Goal: Task Accomplishment & Management: Manage account settings

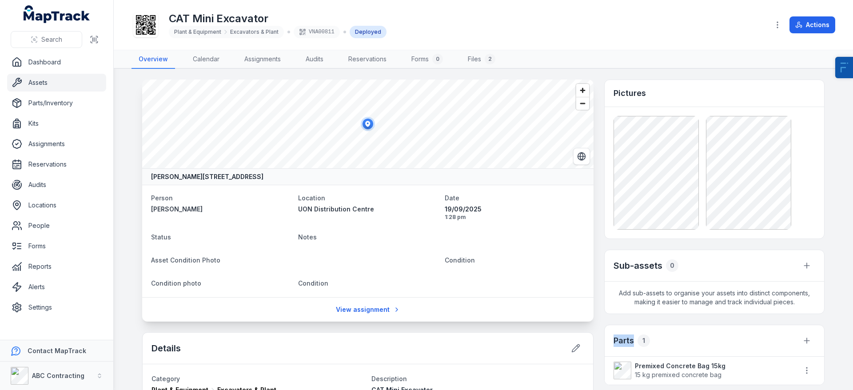
click at [682, 370] on span "15 kg premixed concrete bag" at bounding box center [680, 374] width 91 height 9
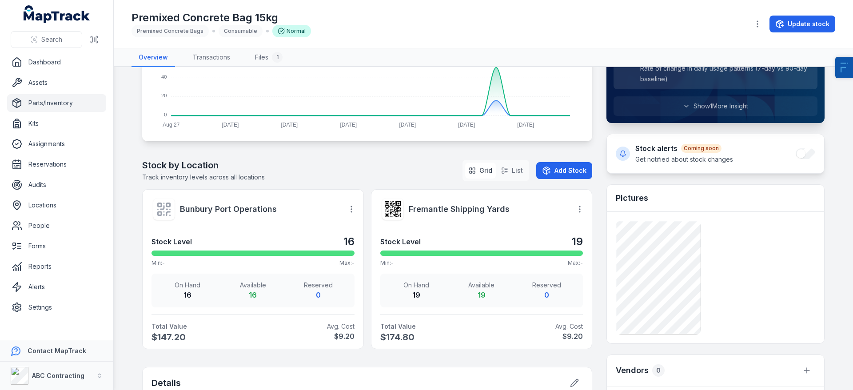
scroll to position [276, 0]
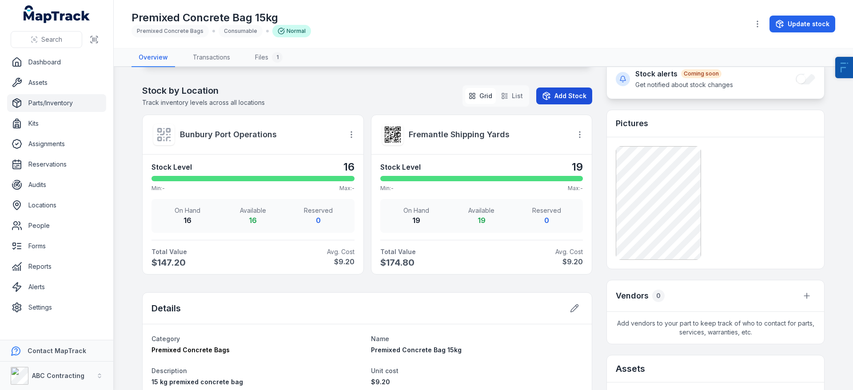
click at [549, 96] on icon at bounding box center [546, 95] width 9 height 9
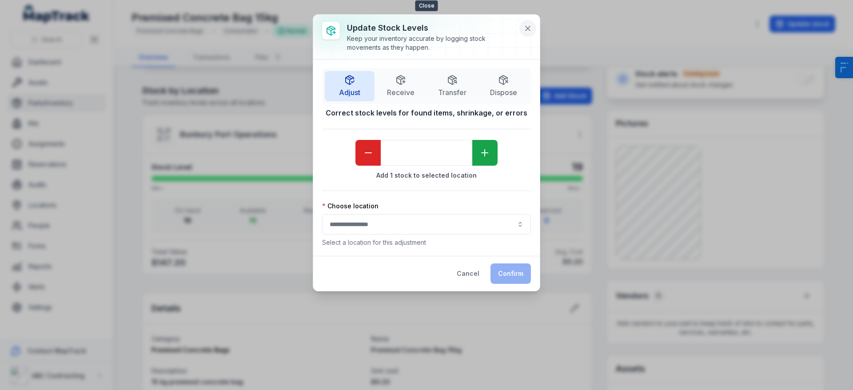
click at [524, 29] on icon at bounding box center [527, 28] width 9 height 9
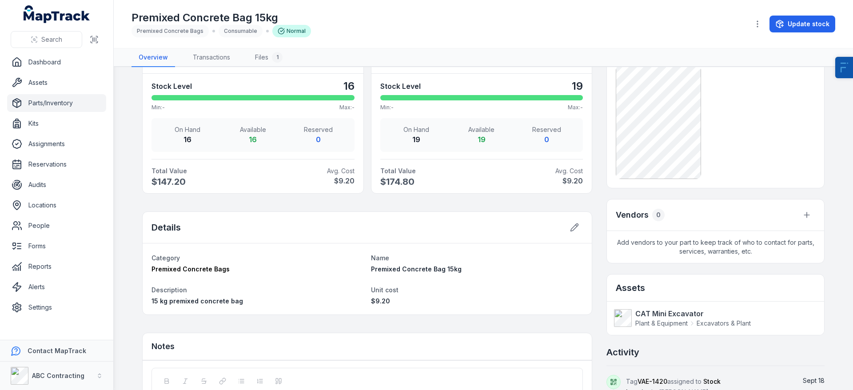
scroll to position [0, 0]
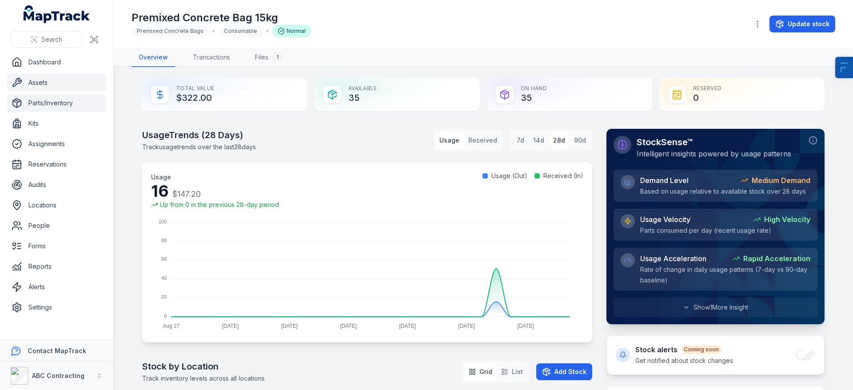
click at [56, 86] on link "Assets" at bounding box center [56, 83] width 99 height 18
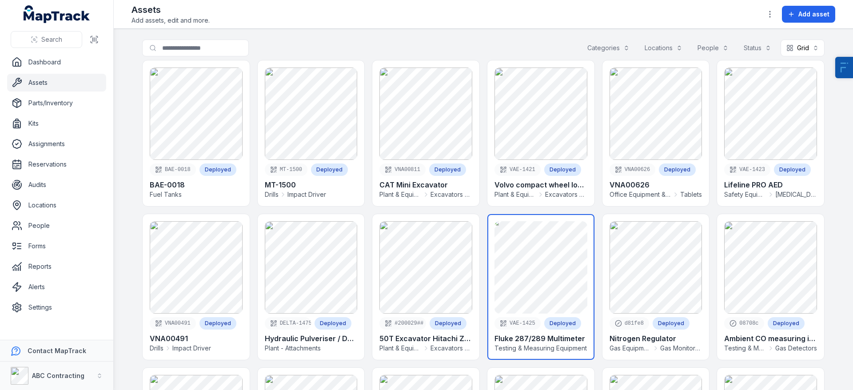
click at [539, 292] on link at bounding box center [540, 287] width 107 height 146
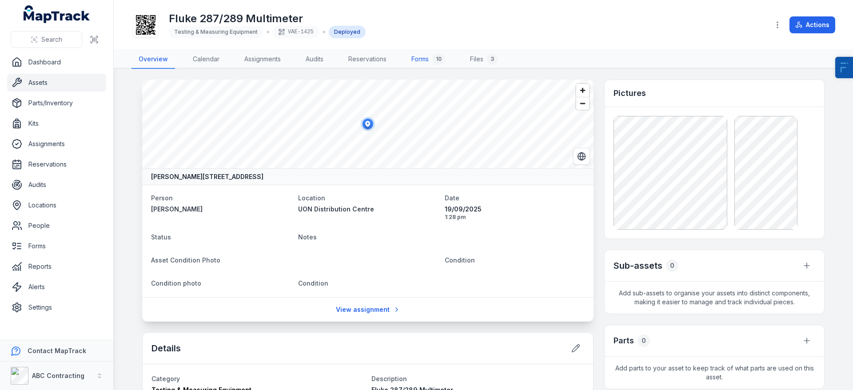
click at [421, 60] on link "Forms 10" at bounding box center [428, 59] width 48 height 19
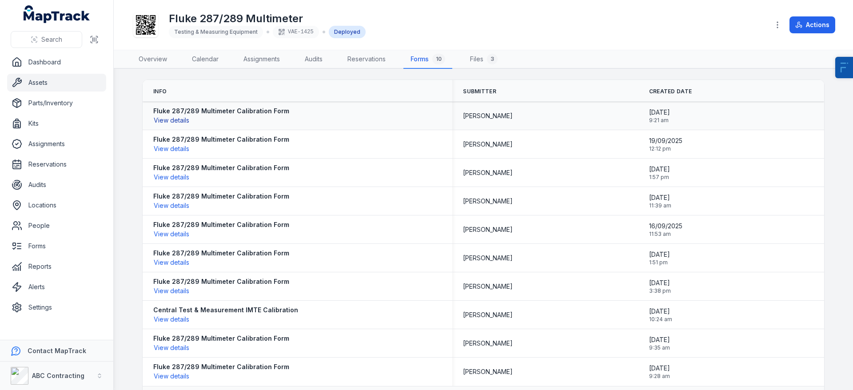
click at [171, 122] on button "View details" at bounding box center [171, 120] width 36 height 10
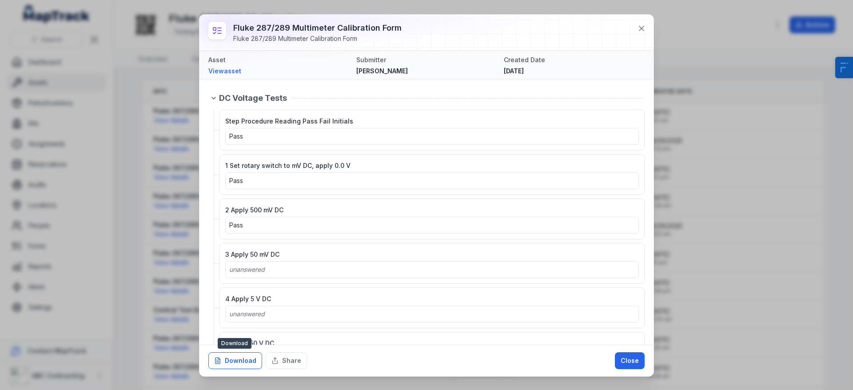
click at [248, 362] on button "Download" at bounding box center [235, 360] width 54 height 17
click at [754, 6] on div "Fluke 287/289 Multimeter Calibration Form Fluke 287/289 Multimeter Calibration …" at bounding box center [426, 195] width 853 height 390
click at [171, 195] on div "Fluke 287/289 Multimeter Calibration Form Fluke 287/289 Multimeter Calibration …" at bounding box center [426, 195] width 853 height 390
click at [640, 28] on icon at bounding box center [641, 28] width 4 height 4
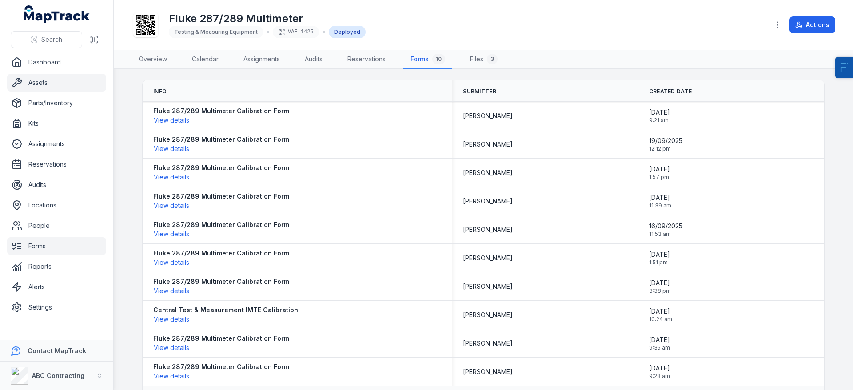
click at [40, 244] on link "Forms" at bounding box center [56, 246] width 99 height 18
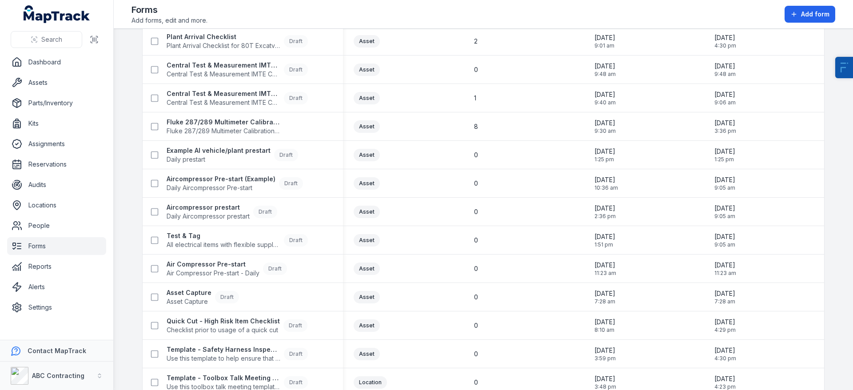
scroll to position [375, 0]
click at [813, 15] on span "Add form" at bounding box center [815, 14] width 28 height 9
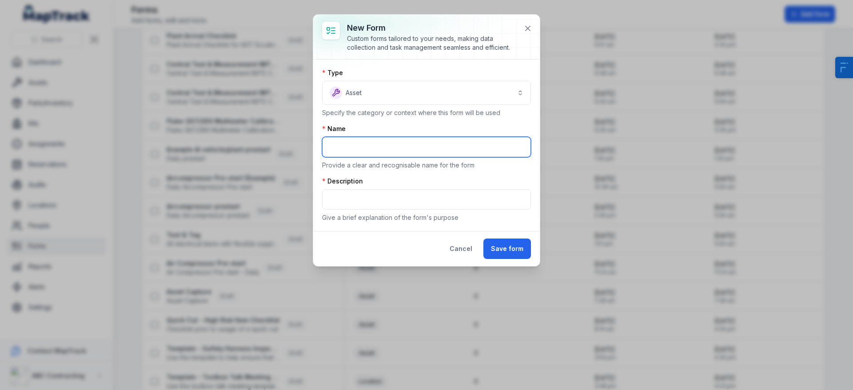
click at [420, 149] on input "text" at bounding box center [426, 147] width 209 height 20
type input "*********"
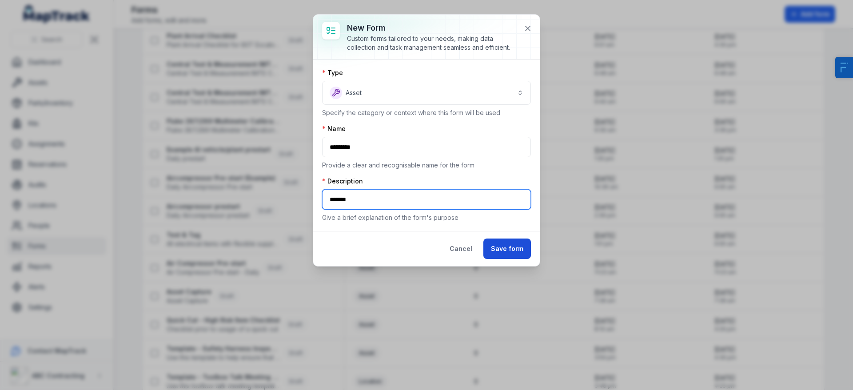
type input "*******"
click at [523, 243] on button "Save form" at bounding box center [507, 248] width 48 height 20
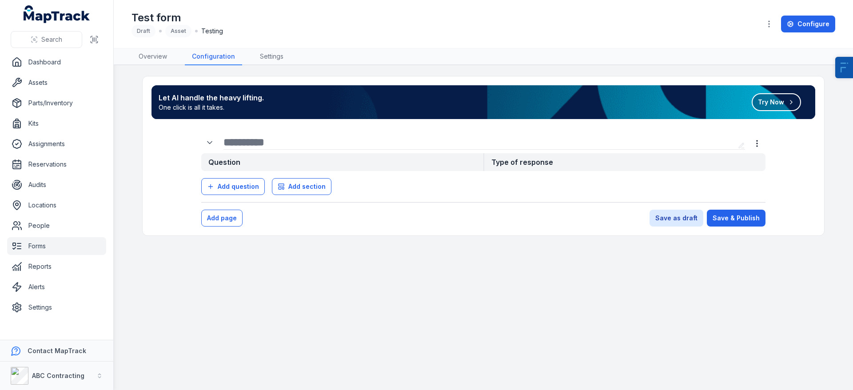
click at [270, 143] on input "text" at bounding box center [478, 142] width 511 height 14
type input "*"
click at [312, 192] on button "Add section" at bounding box center [301, 186] width 59 height 17
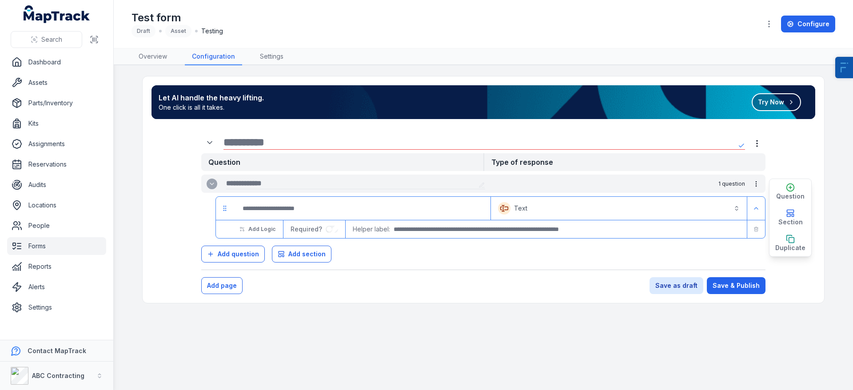
click at [232, 180] on input "text" at bounding box center [350, 183] width 249 height 11
type input "******"
click at [239, 182] on input "******" at bounding box center [350, 183] width 249 height 11
click at [535, 210] on button "Text *******" at bounding box center [618, 208] width 252 height 20
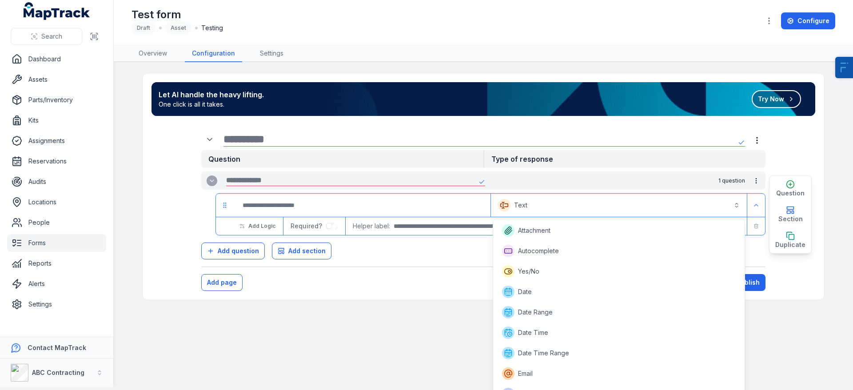
click at [398, 341] on main "Let AI handle the heavy lifting. One click is all it takes. Try Now Question Ty…" at bounding box center [483, 224] width 739 height 325
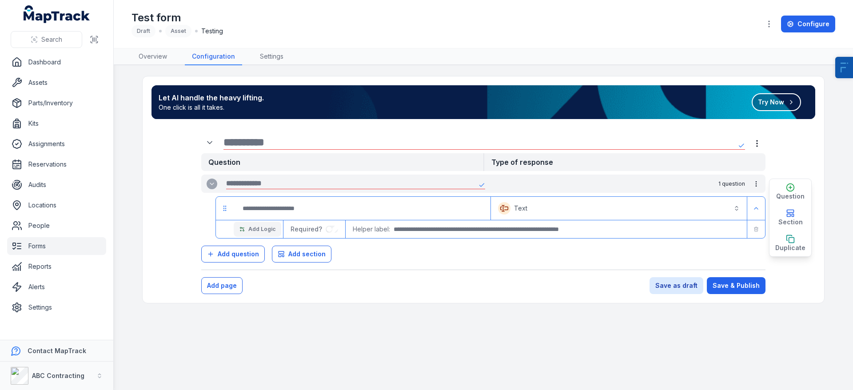
click at [254, 230] on span "Add Logic" at bounding box center [261, 229] width 27 height 7
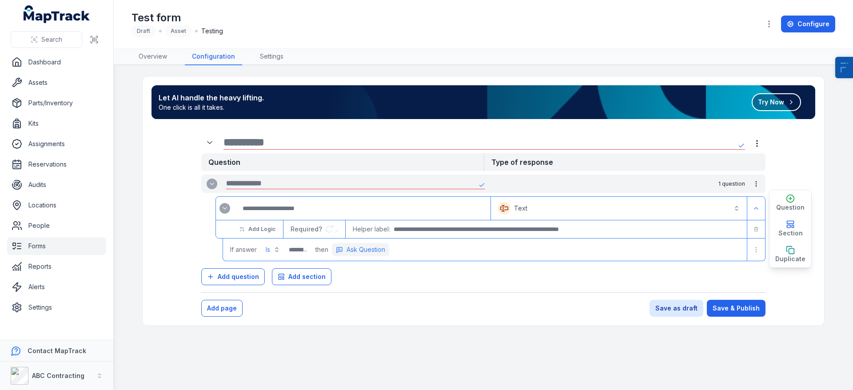
click at [378, 247] on span "Ask Question" at bounding box center [365, 249] width 39 height 9
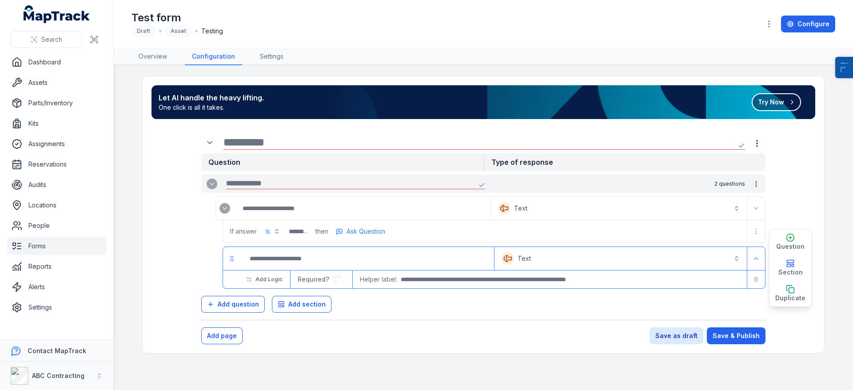
click at [766, 98] on button "Try Now" at bounding box center [775, 102] width 49 height 18
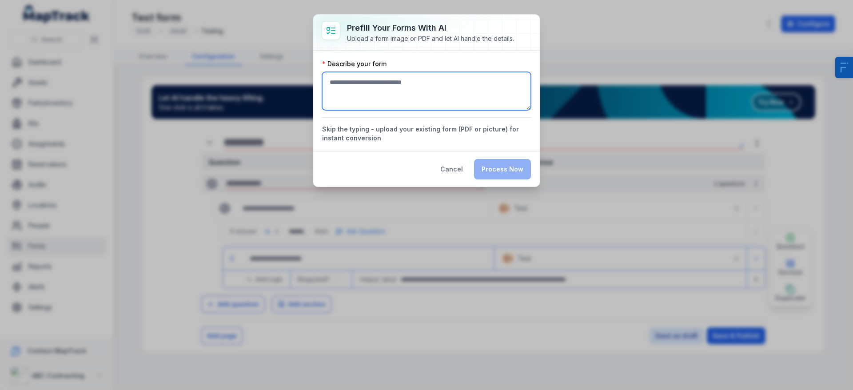
click at [367, 82] on textarea ":r51:-form-item-label" at bounding box center [426, 91] width 209 height 38
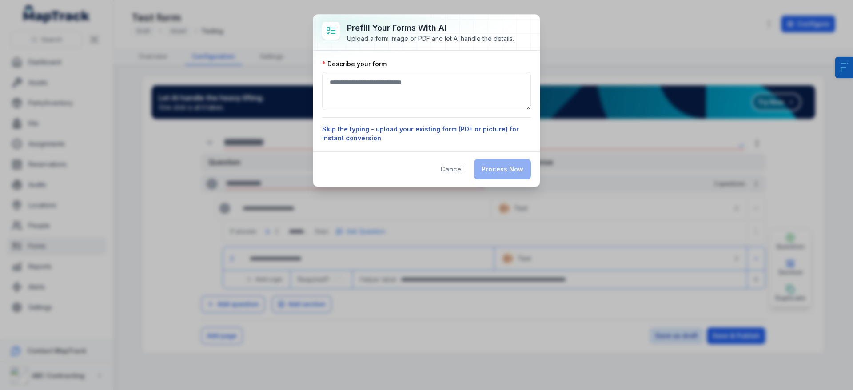
click at [379, 128] on div "Describe your form Skip the typing - upload your existing form (PDF or picture)…" at bounding box center [426, 100] width 209 height 83
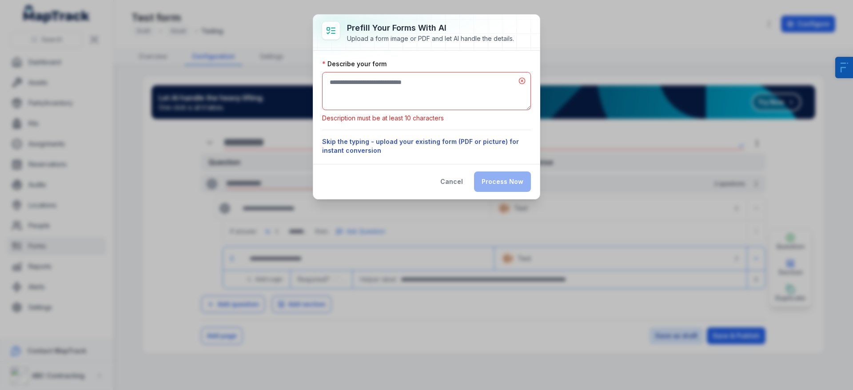
click at [372, 152] on button "Skip the typing - upload your existing form (PDF or picture) for instant conver…" at bounding box center [426, 146] width 209 height 18
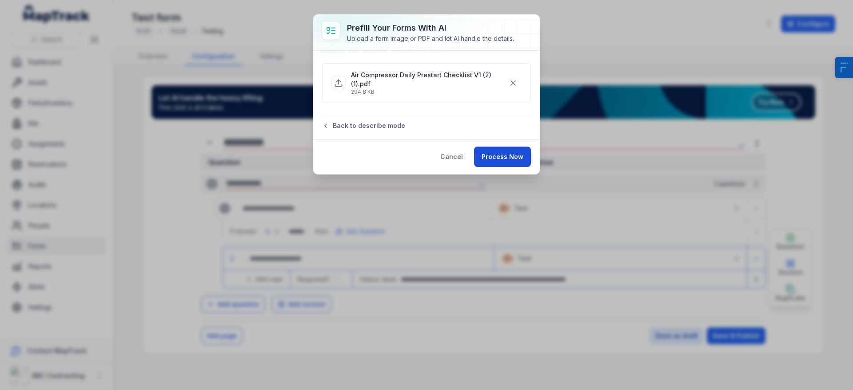
click at [500, 159] on button "Process Now" at bounding box center [502, 157] width 57 height 20
click at [512, 153] on button "Process Now" at bounding box center [502, 157] width 57 height 20
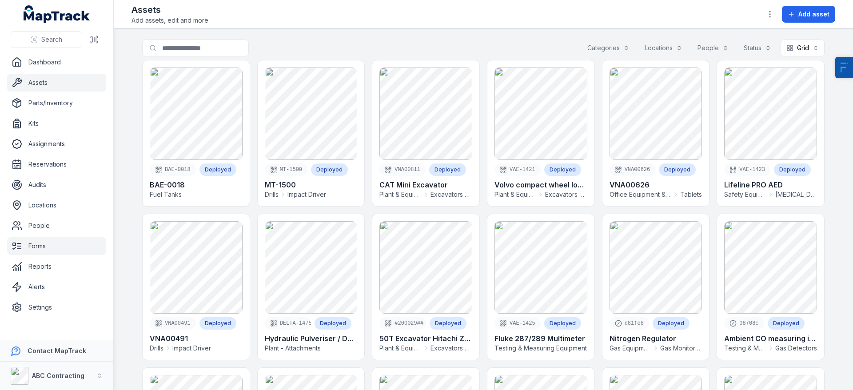
click at [40, 250] on link "Forms" at bounding box center [56, 246] width 99 height 18
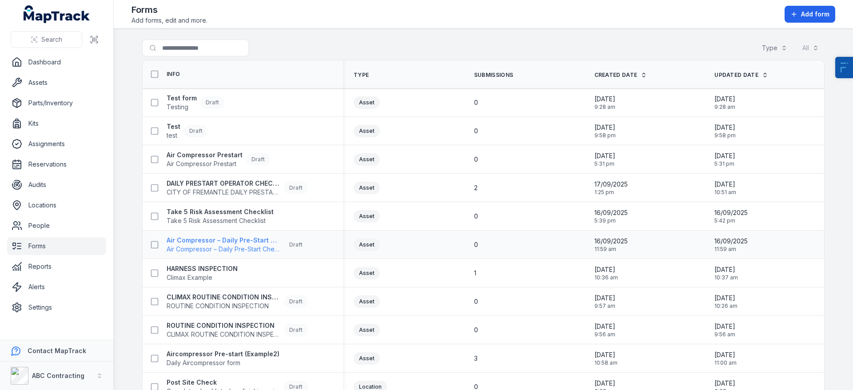
click at [249, 247] on span "Air Compressor – Daily Pre-Start Checklist" at bounding box center [224, 249] width 114 height 9
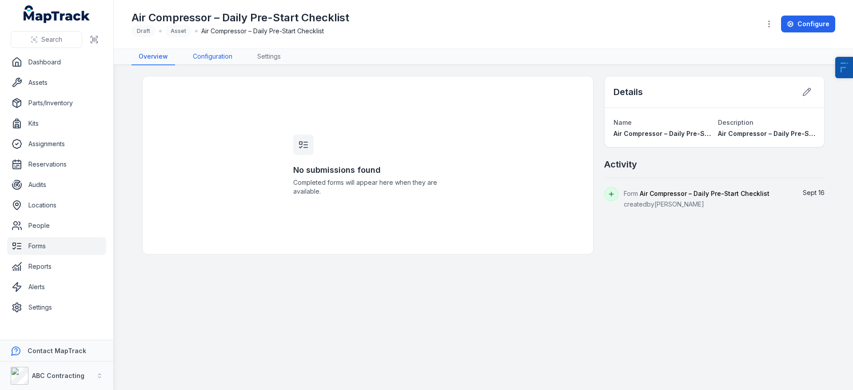
click at [211, 56] on link "Configuration" at bounding box center [213, 56] width 54 height 17
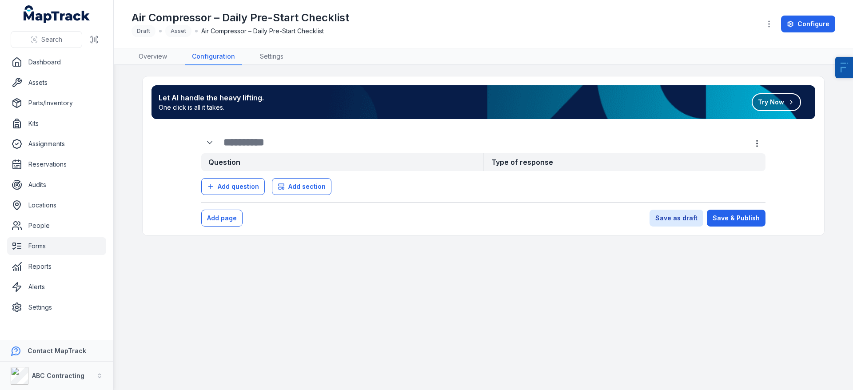
click at [60, 240] on link "Forms" at bounding box center [56, 246] width 99 height 18
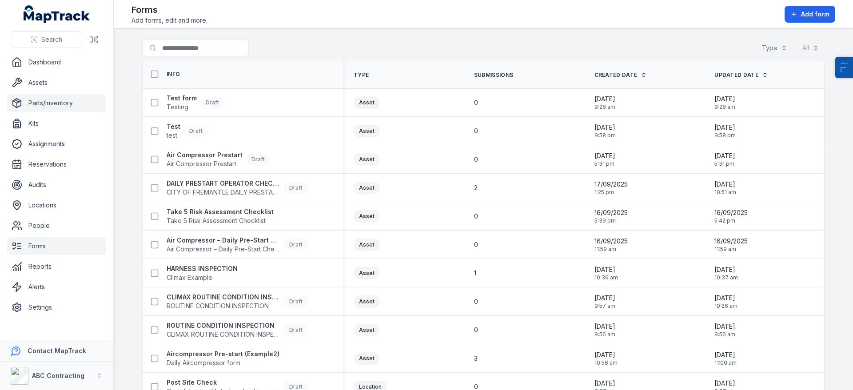
click at [53, 103] on link "Parts/Inventory" at bounding box center [56, 103] width 99 height 18
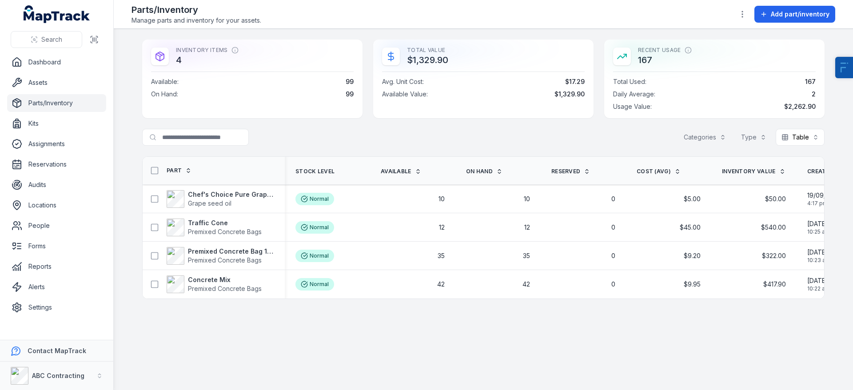
click at [12, 47] on div "Search" at bounding box center [56, 40] width 113 height 28
click at [31, 52] on div "Search" at bounding box center [56, 40] width 113 height 28
click at [44, 61] on link "Dashboard" at bounding box center [56, 62] width 99 height 18
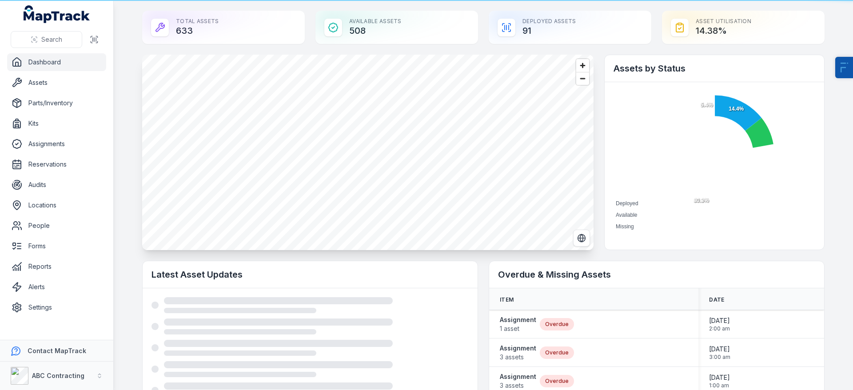
click at [44, 61] on link "Dashboard" at bounding box center [56, 62] width 99 height 18
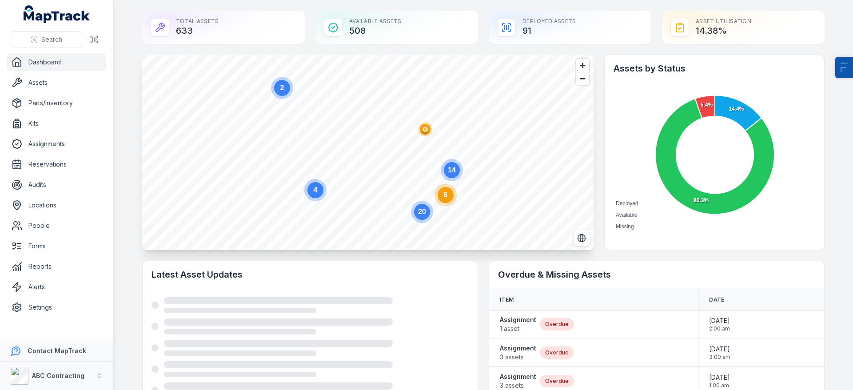
click at [448, 195] on circle at bounding box center [445, 195] width 16 height 16
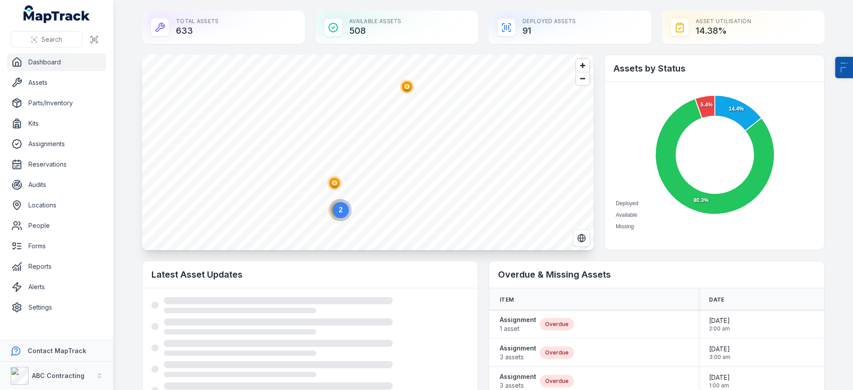
click at [337, 182] on circle "button" at bounding box center [334, 182] width 5 height 5
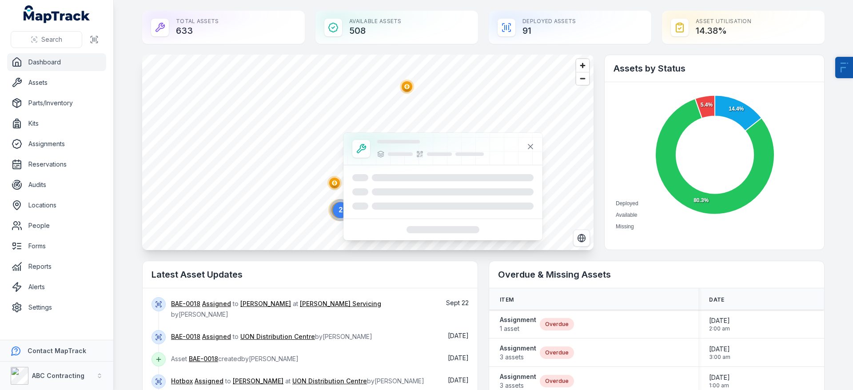
click at [408, 87] on circle "button" at bounding box center [406, 86] width 5 height 5
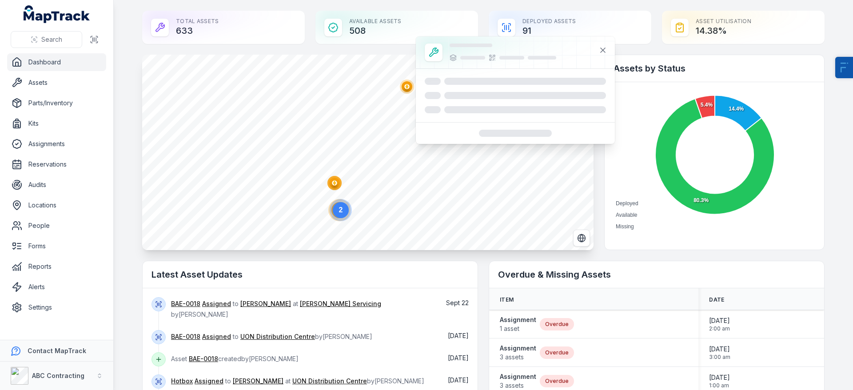
click at [334, 184] on polygon "button" at bounding box center [334, 182] width 3 height 5
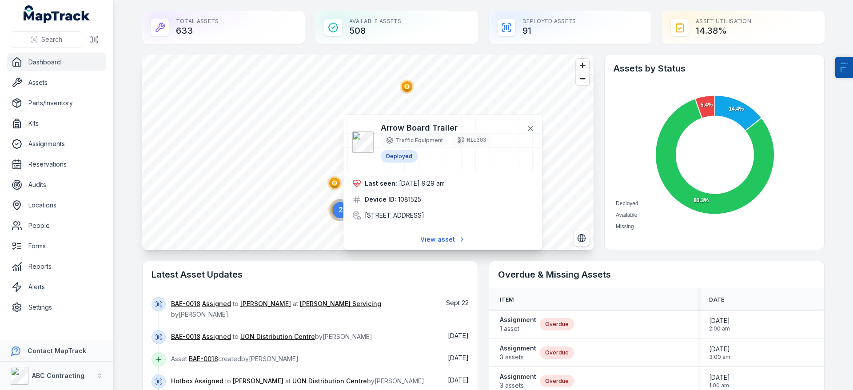
drag, startPoint x: 402, startPoint y: 186, endPoint x: 465, endPoint y: 186, distance: 63.5
click at [465, 186] on div "Last seen: [DATE] 9:29 am" at bounding box center [442, 183] width 181 height 9
click at [441, 196] on div "Device ID: 1081525" at bounding box center [442, 199] width 181 height 9
click at [446, 248] on link "View asset" at bounding box center [442, 239] width 57 height 17
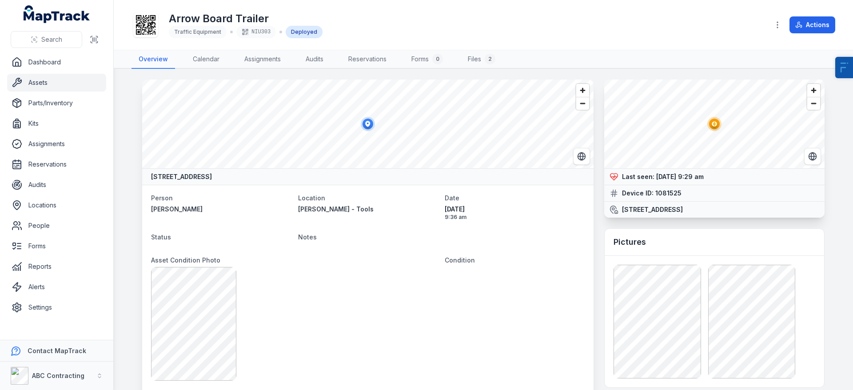
click at [56, 85] on link "Assets" at bounding box center [56, 83] width 99 height 18
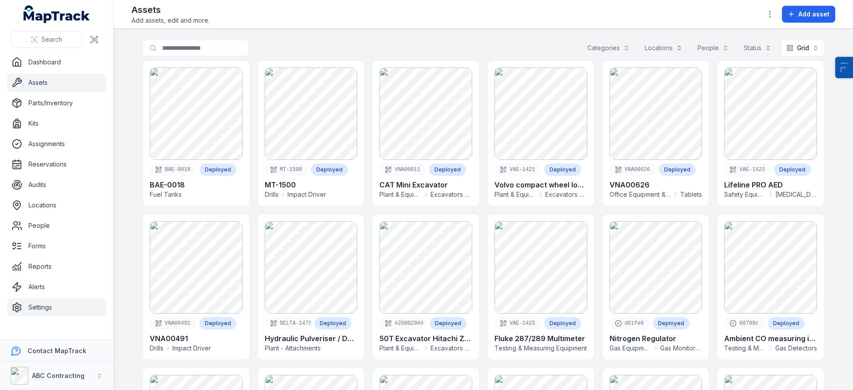
click at [84, 305] on link "Settings" at bounding box center [56, 307] width 99 height 18
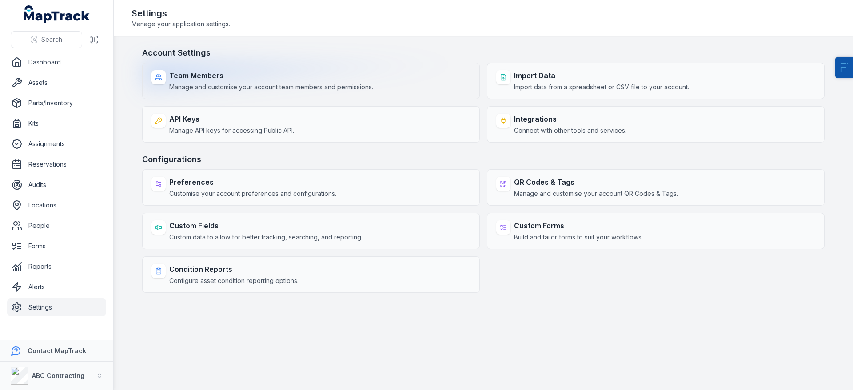
click at [221, 87] on span "Manage and customise your account team members and permissions." at bounding box center [271, 87] width 204 height 9
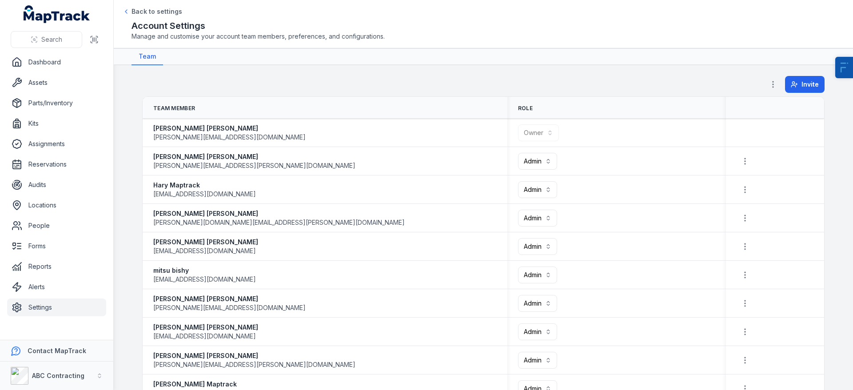
click at [775, 81] on icon "button" at bounding box center [772, 84] width 9 height 9
click at [731, 107] on div "Permissions" at bounding box center [728, 108] width 99 height 16
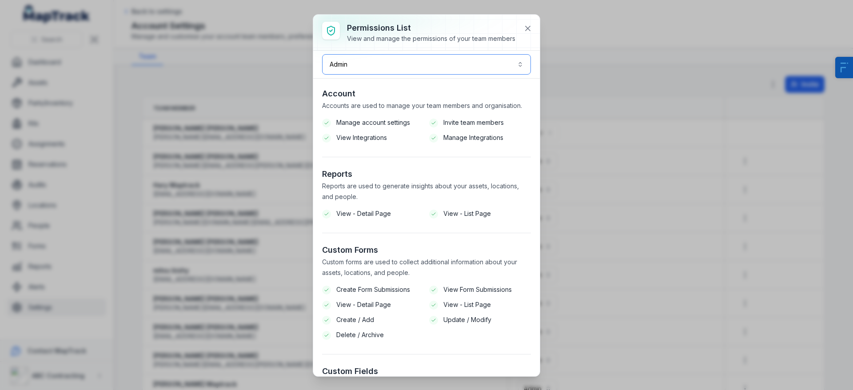
click at [437, 65] on button "Admin *****" at bounding box center [426, 64] width 209 height 20
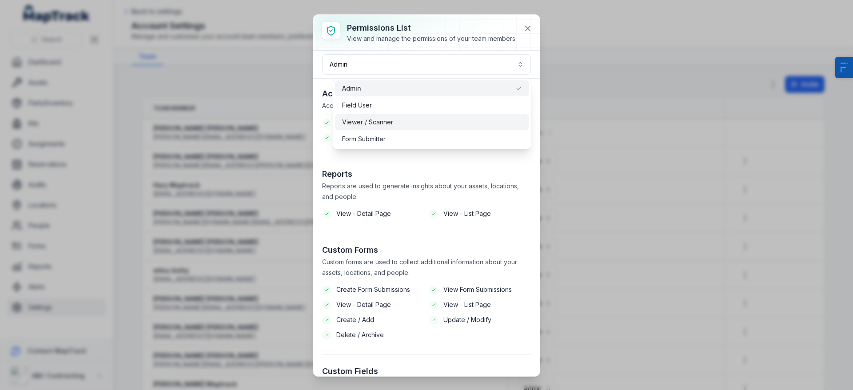
click at [379, 124] on span "Viewer / Scanner" at bounding box center [367, 122] width 51 height 9
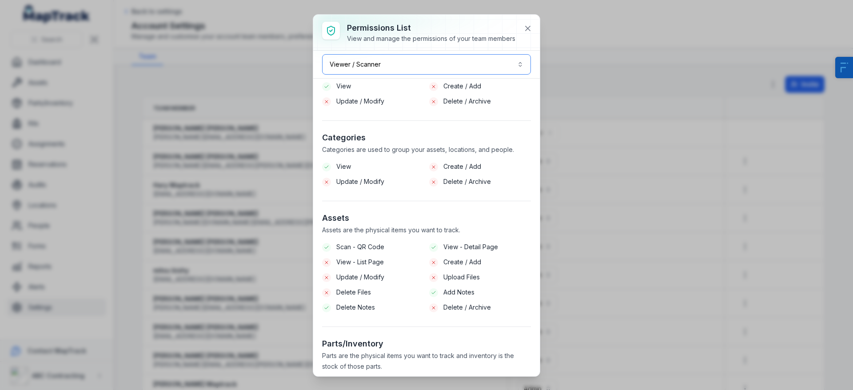
scroll to position [326, 0]
click at [408, 63] on button "Viewer / Scanner *******" at bounding box center [426, 64] width 209 height 20
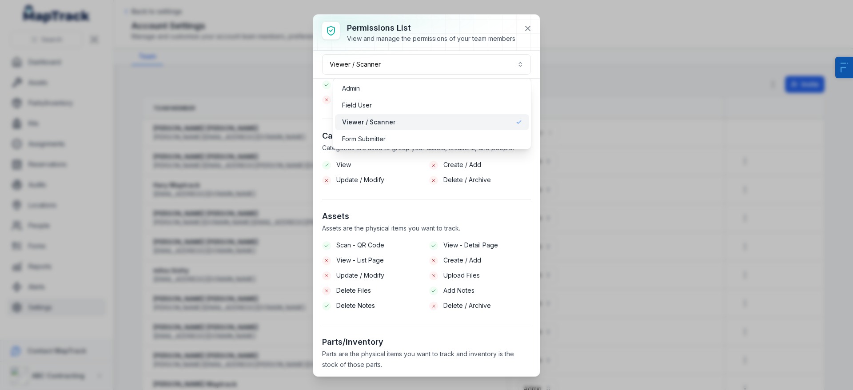
click at [415, 209] on div "Permissions List View and manage the permissions of your team members Viewer / …" at bounding box center [426, 195] width 226 height 361
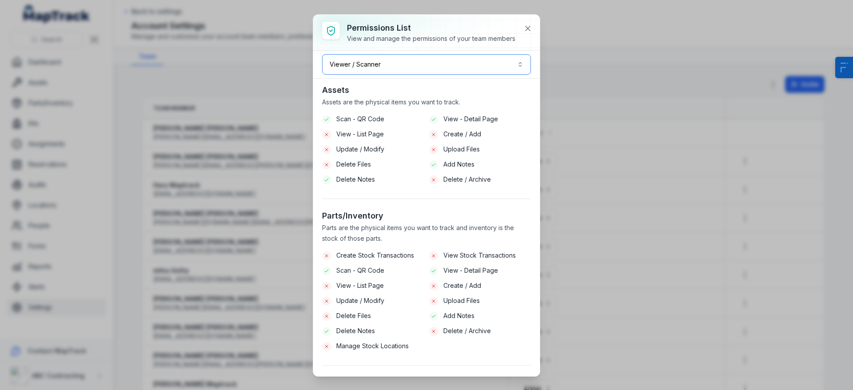
scroll to position [457, 0]
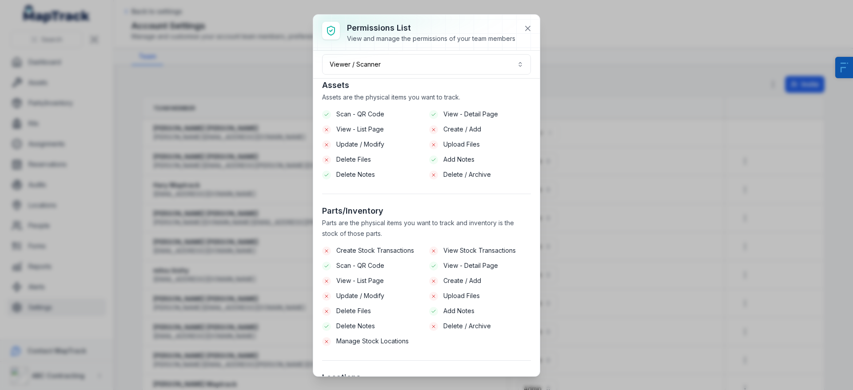
click at [261, 276] on div "Permissions List View and manage the permissions of your team members Viewer / …" at bounding box center [426, 195] width 853 height 390
click at [529, 25] on icon at bounding box center [527, 28] width 9 height 9
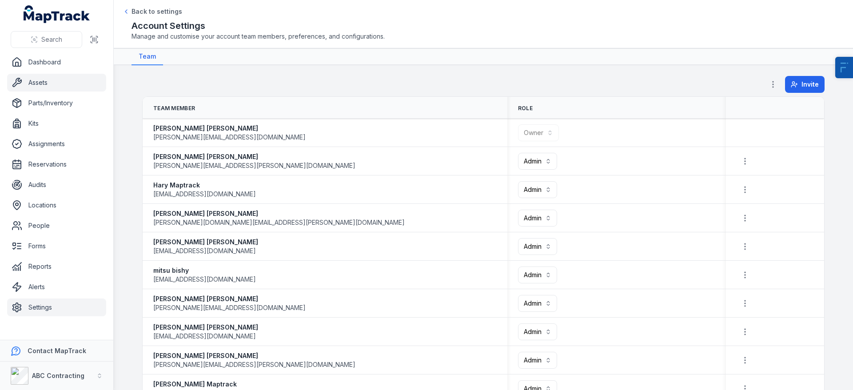
click at [63, 78] on link "Assets" at bounding box center [56, 83] width 99 height 18
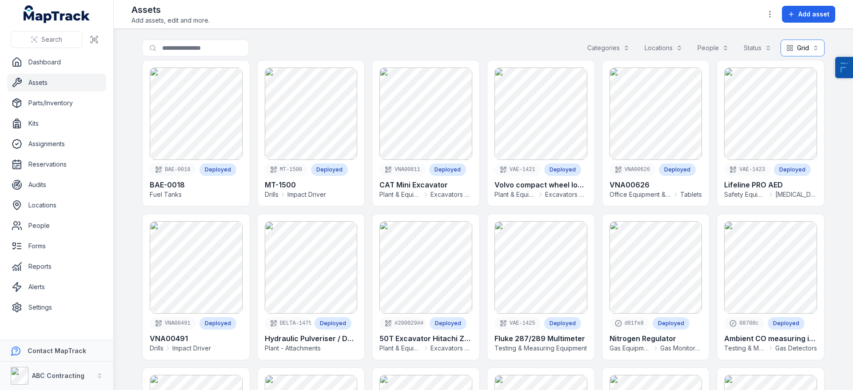
click at [798, 43] on button "Grid ****" at bounding box center [802, 48] width 44 height 17
click at [796, 87] on span "List" at bounding box center [792, 87] width 9 height 9
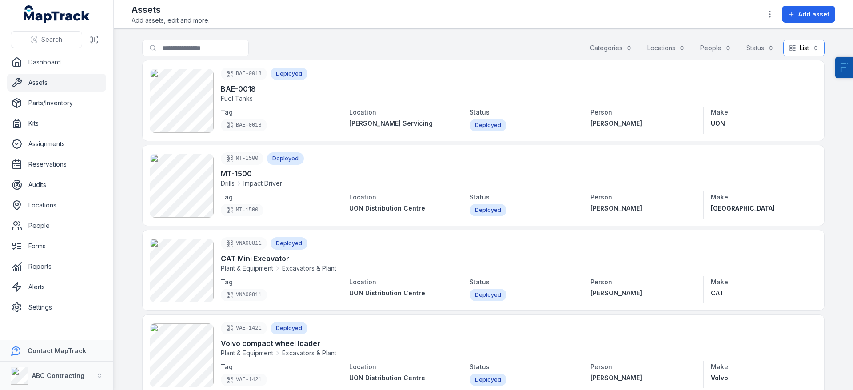
click at [801, 41] on button "List ****" at bounding box center [803, 48] width 41 height 17
